Goal: Navigation & Orientation: Find specific page/section

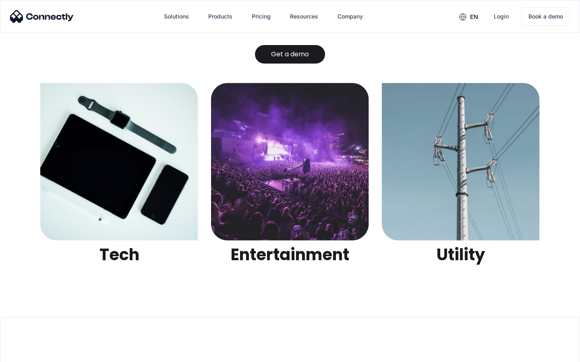
scroll to position [2539, 0]
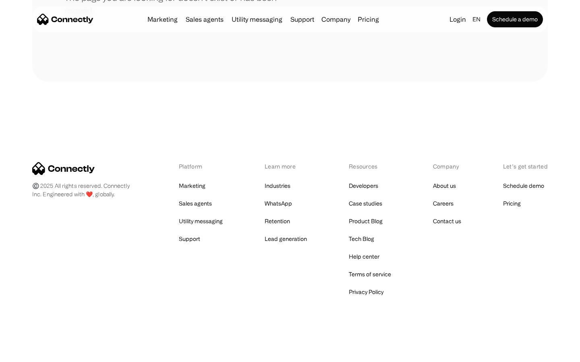
scroll to position [147, 0]
